Goal: Transaction & Acquisition: Subscribe to service/newsletter

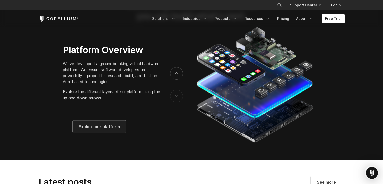
click at [108, 130] on span "Explore our platform" at bounding box center [99, 126] width 41 height 6
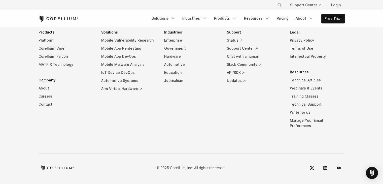
scroll to position [2364, 0]
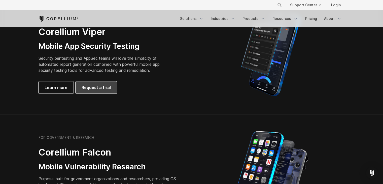
scroll to position [141, 0]
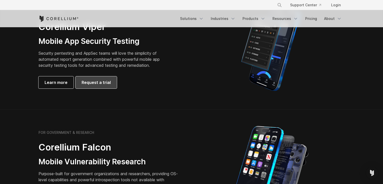
click at [91, 88] on link "Request a trial" at bounding box center [96, 82] width 41 height 12
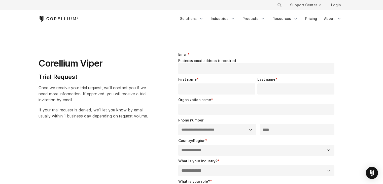
select select "**"
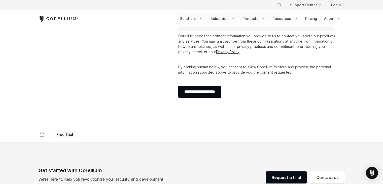
scroll to position [207, 0]
